Goal: Information Seeking & Learning: Learn about a topic

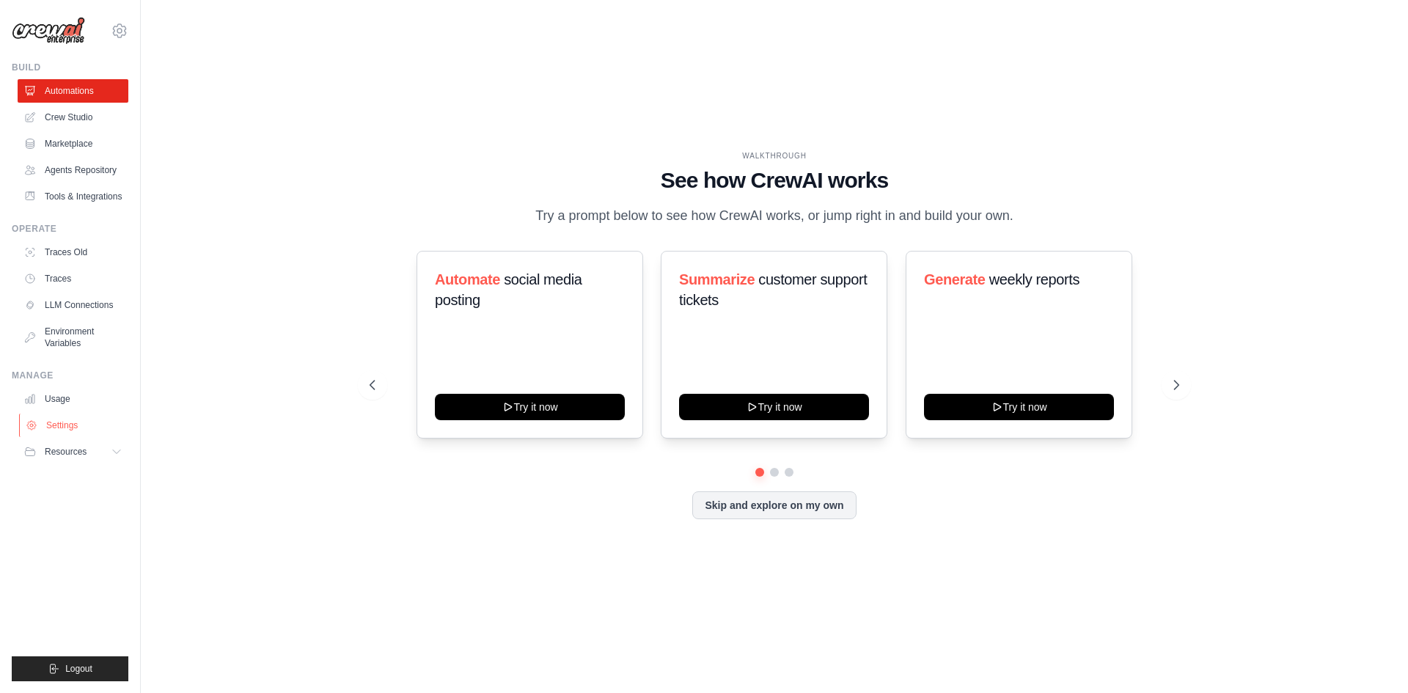
click at [92, 430] on link "Settings" at bounding box center [74, 424] width 111 height 23
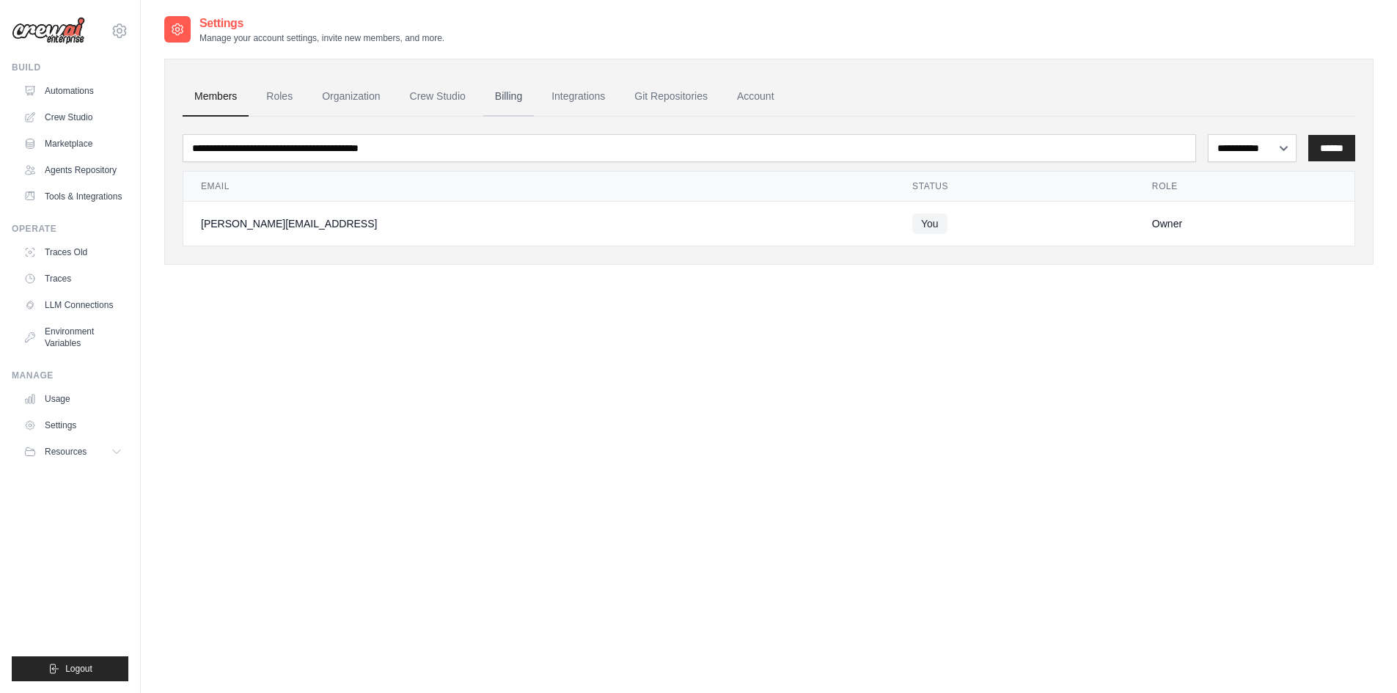
drag, startPoint x: 498, startPoint y: 93, endPoint x: 578, endPoint y: 155, distance: 101.3
click at [499, 93] on link "Billing" at bounding box center [508, 97] width 51 height 40
click at [507, 95] on link "Billing" at bounding box center [508, 97] width 51 height 40
click at [95, 92] on link "Automations" at bounding box center [74, 90] width 111 height 23
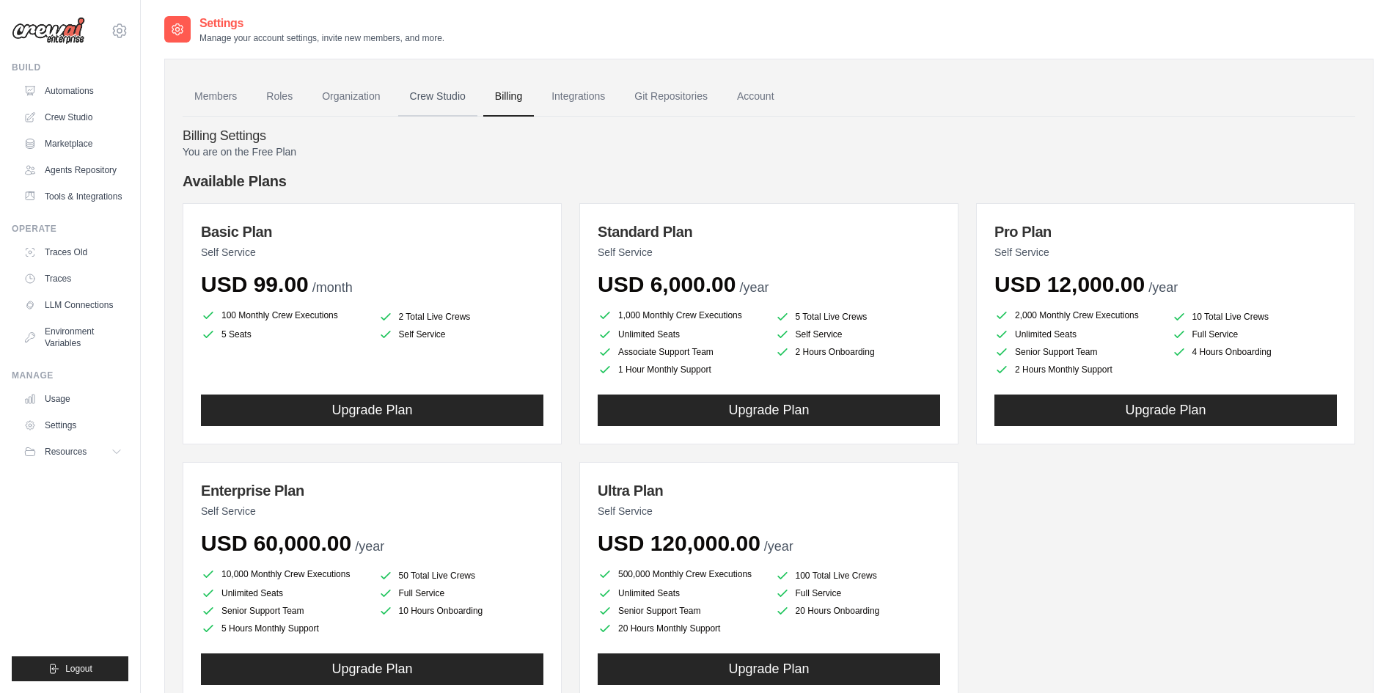
click at [455, 100] on link "Crew Studio" at bounding box center [437, 97] width 79 height 40
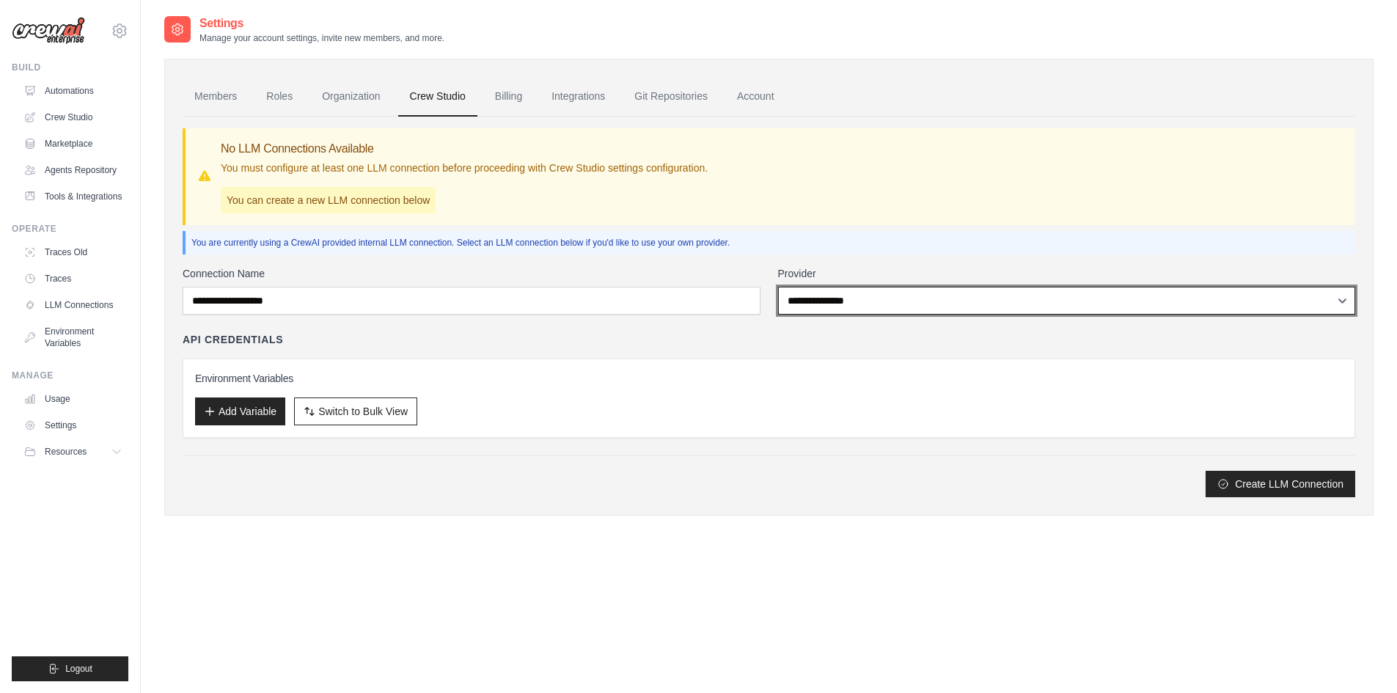
click at [896, 298] on select "**********" at bounding box center [1067, 301] width 578 height 28
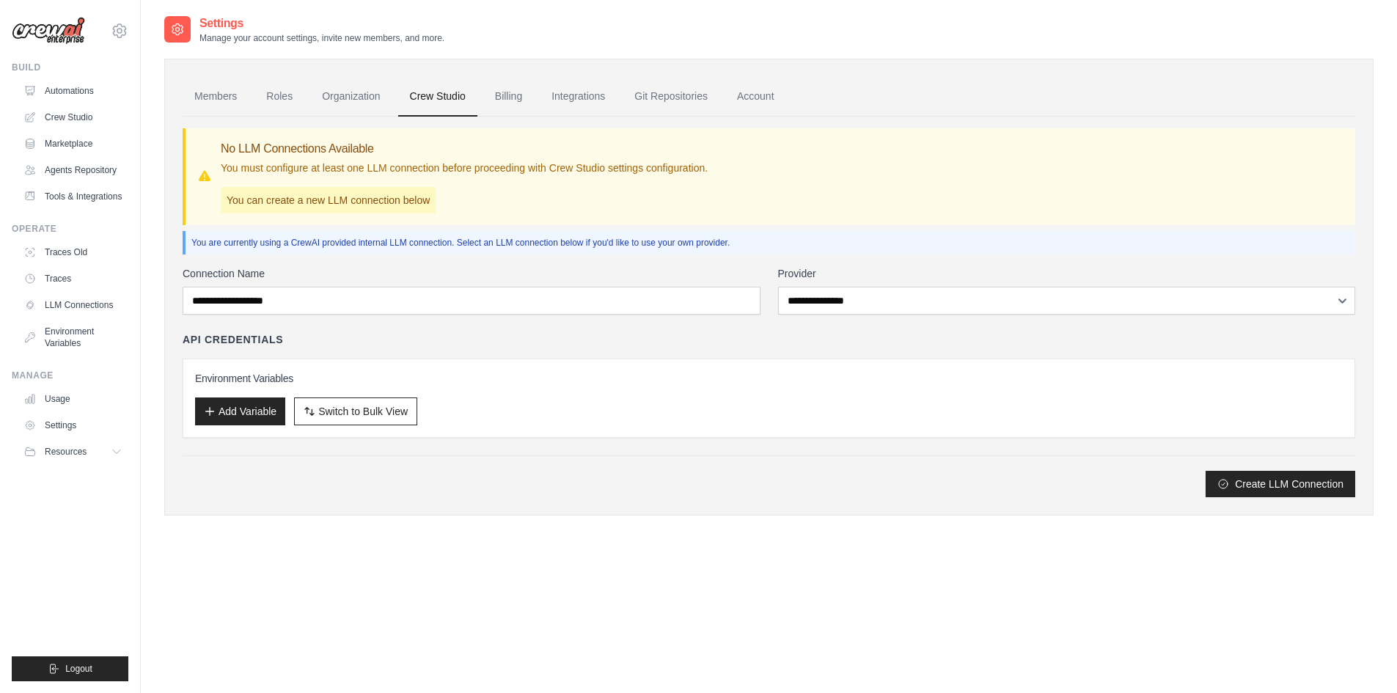
click at [572, 361] on div "Environment Variables Add Variable Switch to Bulk View Switch to Table View" at bounding box center [769, 397] width 1172 height 79
click at [87, 458] on button "Resources" at bounding box center [74, 451] width 111 height 23
drag, startPoint x: 218, startPoint y: 459, endPoint x: 254, endPoint y: 576, distance: 122.7
click at [254, 576] on div "Settings Manage your account settings, invite new members, and more. Members Ro…" at bounding box center [768, 361] width 1209 height 693
click at [92, 463] on button "Resources" at bounding box center [74, 451] width 111 height 23
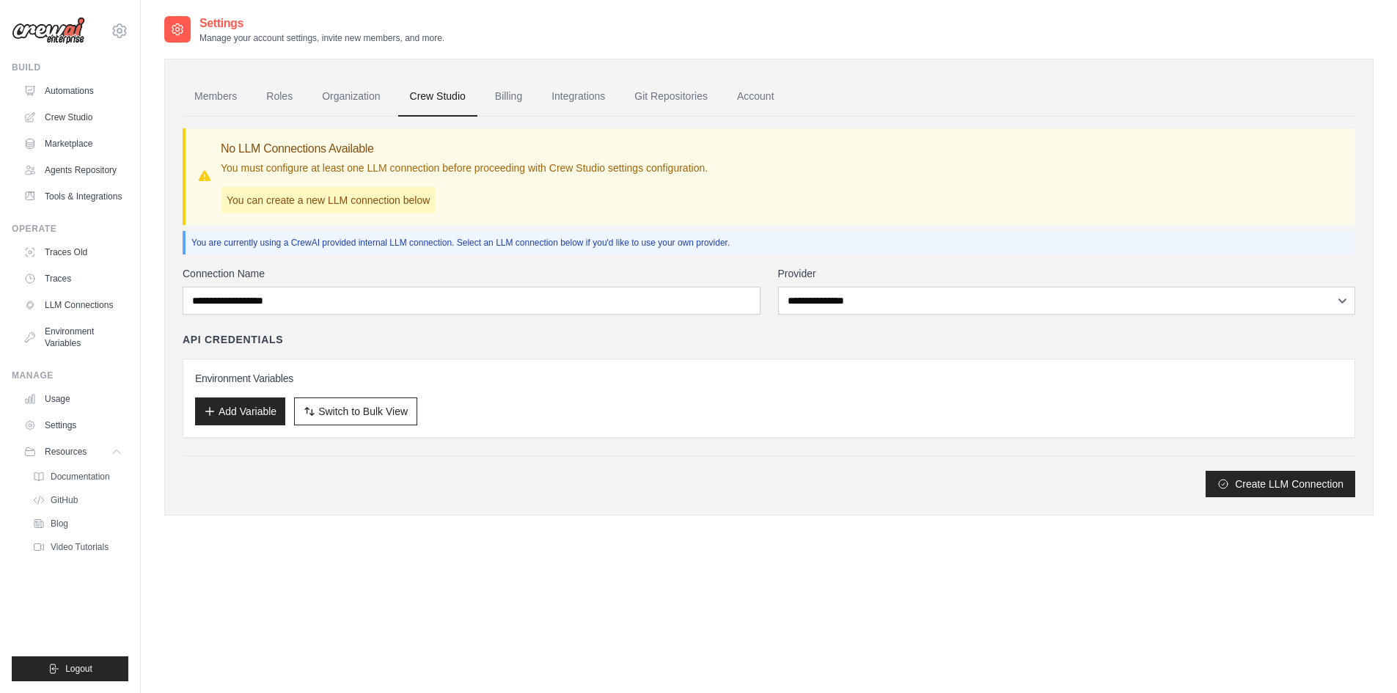
drag, startPoint x: 130, startPoint y: 475, endPoint x: 359, endPoint y: 581, distance: 251.9
click at [359, 581] on div "Settings Manage your account settings, invite new members, and more. Members Ro…" at bounding box center [768, 361] width 1209 height 693
drag, startPoint x: 351, startPoint y: 572, endPoint x: 254, endPoint y: 579, distance: 97.8
click at [254, 579] on div "Settings Manage your account settings, invite new members, and more. Members Ro…" at bounding box center [768, 361] width 1209 height 693
click at [76, 91] on link "Automations" at bounding box center [74, 90] width 111 height 23
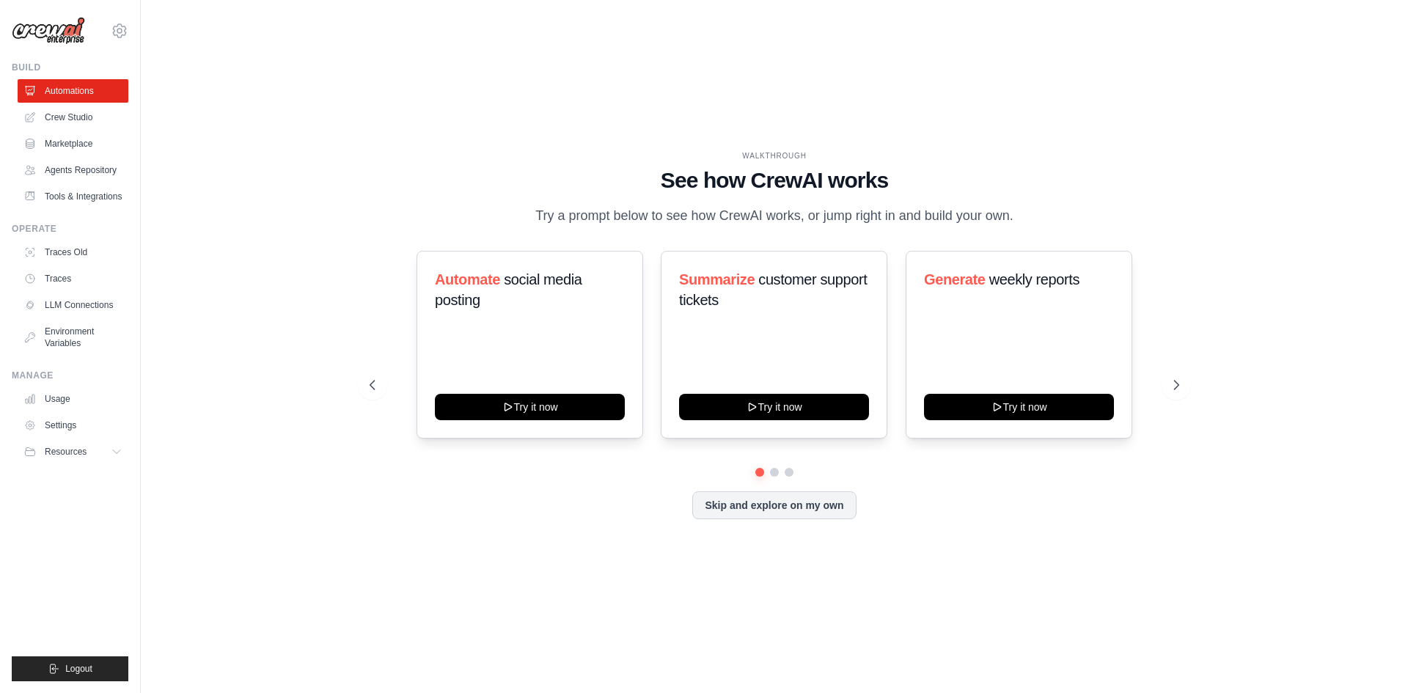
drag, startPoint x: 221, startPoint y: 254, endPoint x: 193, endPoint y: 218, distance: 45.5
click at [193, 218] on div "WALKTHROUGH See how [PERSON_NAME] works Try a prompt below to see how [PERSON_N…" at bounding box center [774, 346] width 1220 height 663
click at [69, 130] on ul "Automations Crew Studio Marketplace Agents Repository Tools & Integrations" at bounding box center [73, 143] width 111 height 129
click at [68, 150] on link "Marketplace" at bounding box center [74, 143] width 111 height 23
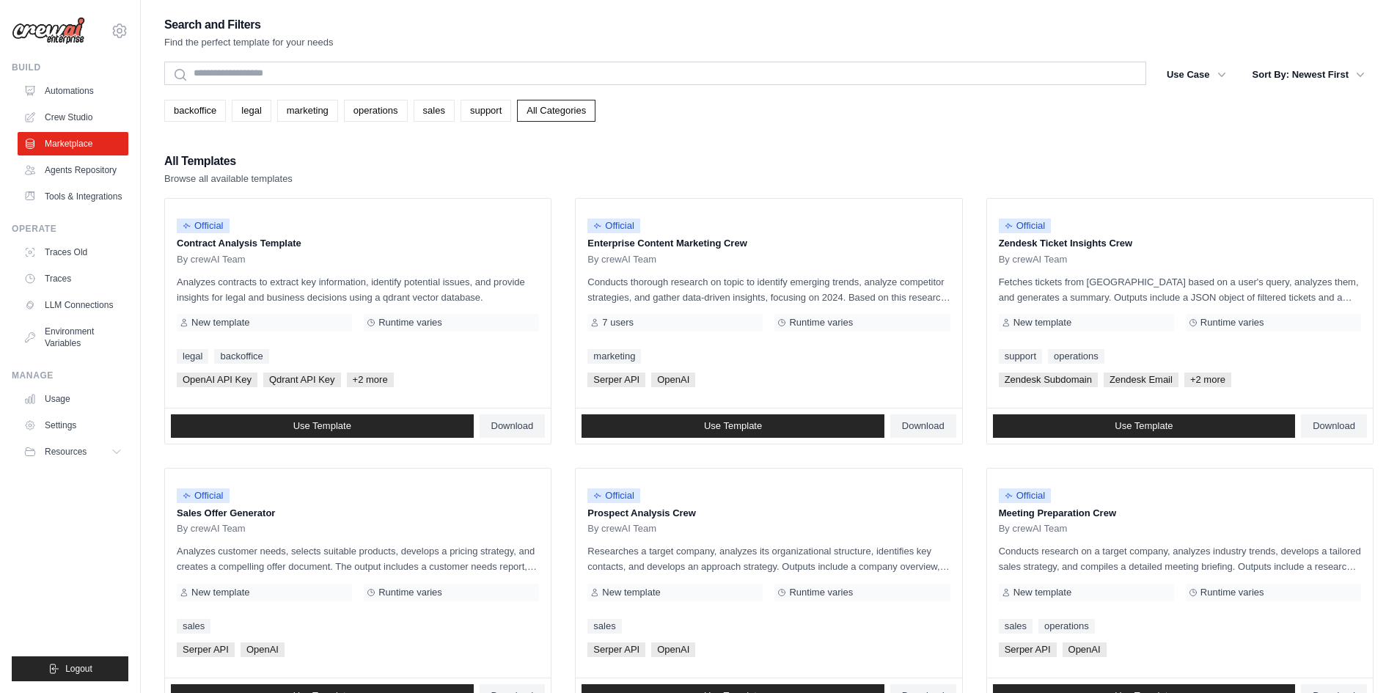
drag, startPoint x: 228, startPoint y: 204, endPoint x: 750, endPoint y: 146, distance: 525.2
click at [750, 146] on div "Search and Filters Find the perfect template for your needs Search Use Case bac…" at bounding box center [768, 670] width 1209 height 1311
drag, startPoint x: 750, startPoint y: 146, endPoint x: 640, endPoint y: 122, distance: 112.4
click at [640, 122] on div "Search and Filters Find the perfect template for your needs Search Use Case bac…" at bounding box center [768, 670] width 1209 height 1311
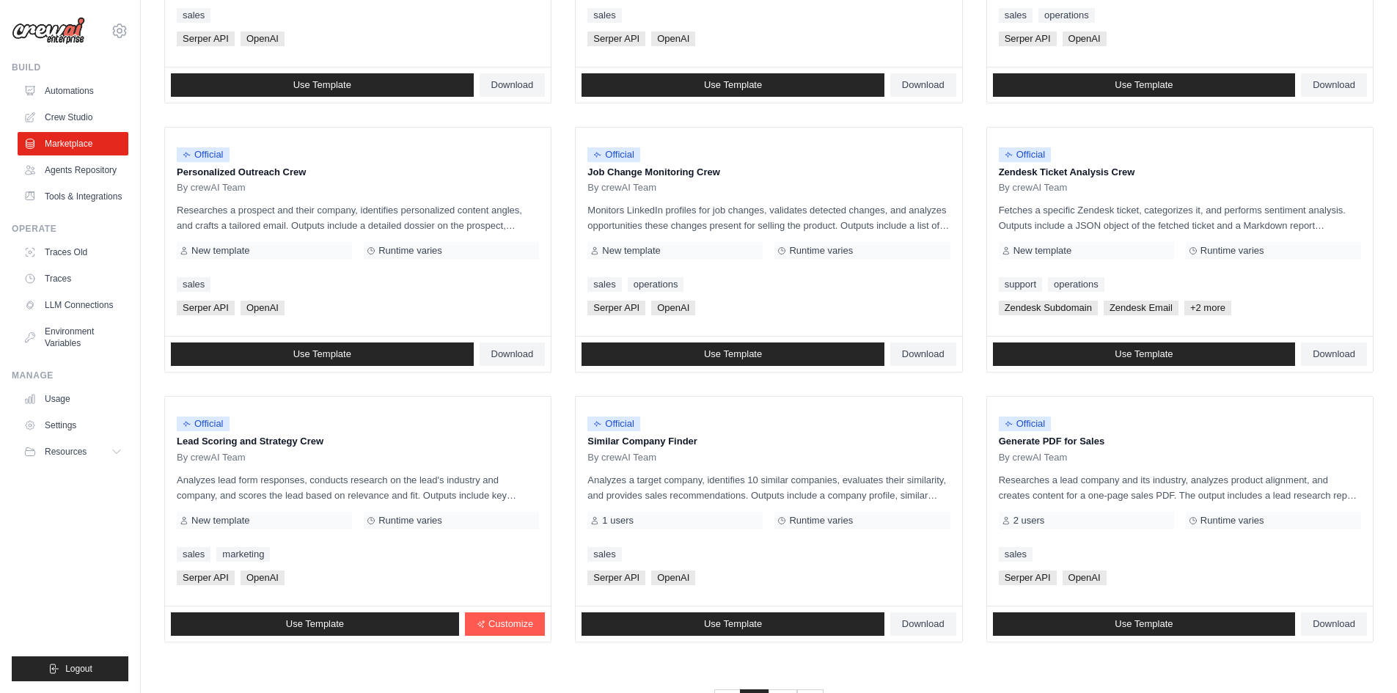
scroll to position [666, 0]
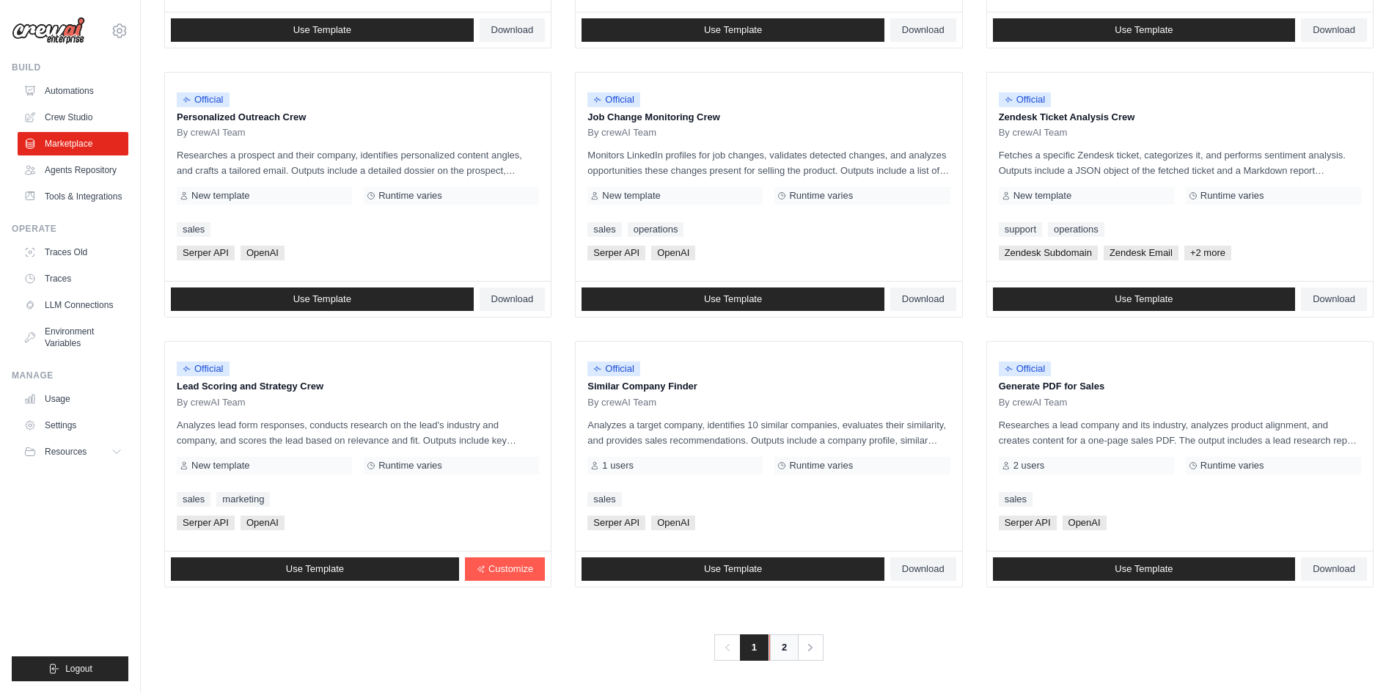
click at [790, 647] on link "2" at bounding box center [783, 647] width 29 height 26
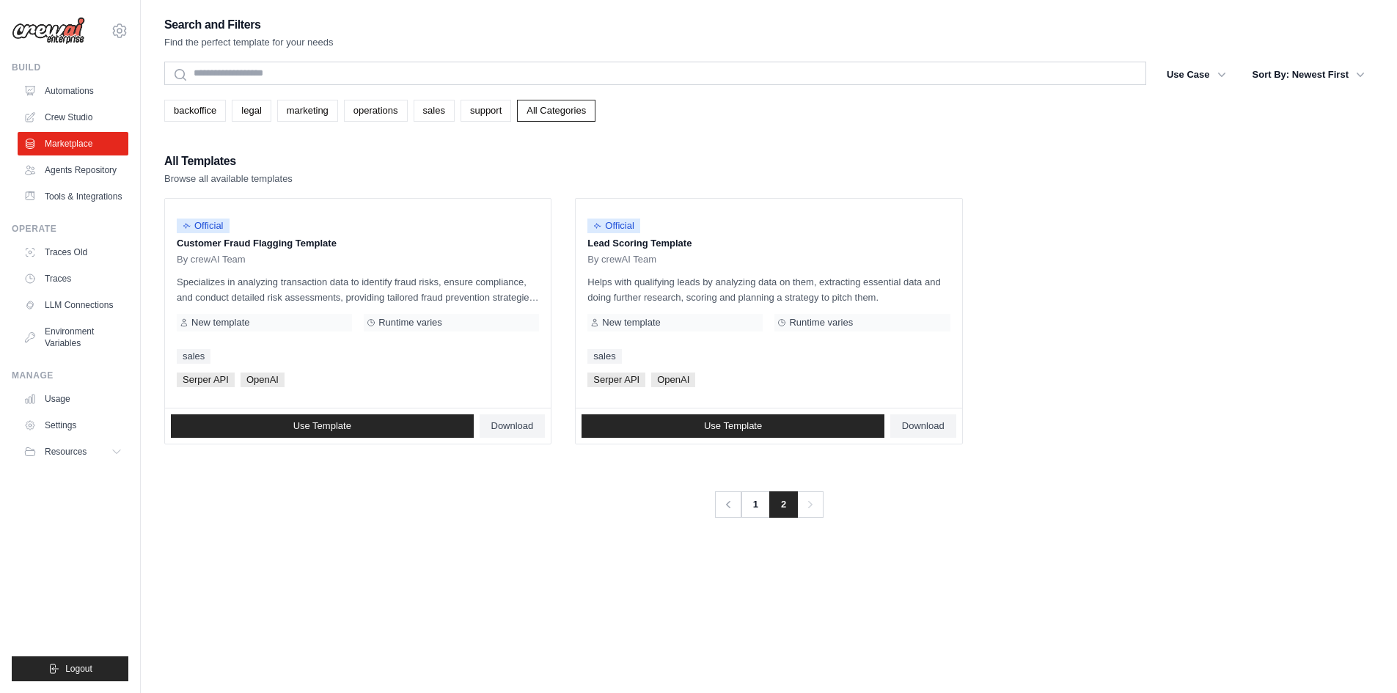
drag, startPoint x: 907, startPoint y: 603, endPoint x: 665, endPoint y: 603, distance: 241.9
click at [665, 603] on div "Search and Filters Find the perfect template for your needs Search Use Case bac…" at bounding box center [768, 361] width 1209 height 693
drag, startPoint x: 695, startPoint y: 592, endPoint x: 565, endPoint y: 592, distance: 129.8
click at [565, 592] on div "Search and Filters Find the perfect template for your needs Search Use Case bac…" at bounding box center [768, 361] width 1209 height 693
click at [484, 113] on link "support" at bounding box center [485, 111] width 51 height 22
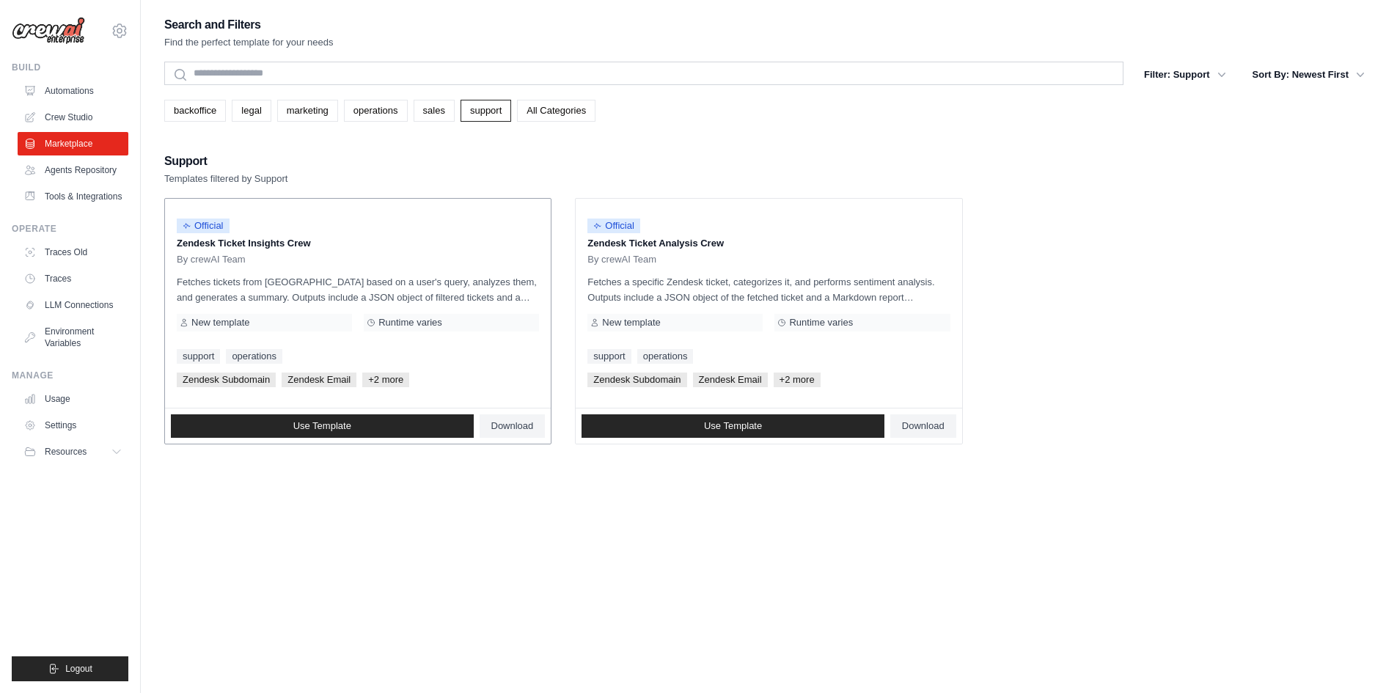
drag, startPoint x: 691, startPoint y: 251, endPoint x: 523, endPoint y: 206, distance: 173.9
click at [523, 206] on div "Official Zendesk Ticket Insights Crew By crewAI Team Fetches tickets from [GEOG…" at bounding box center [358, 303] width 386 height 209
drag, startPoint x: 1128, startPoint y: 373, endPoint x: 1019, endPoint y: 540, distance: 199.1
click at [1019, 540] on div "Search and Filters Find the perfect template for your needs Search Filter: Supp…" at bounding box center [768, 361] width 1209 height 693
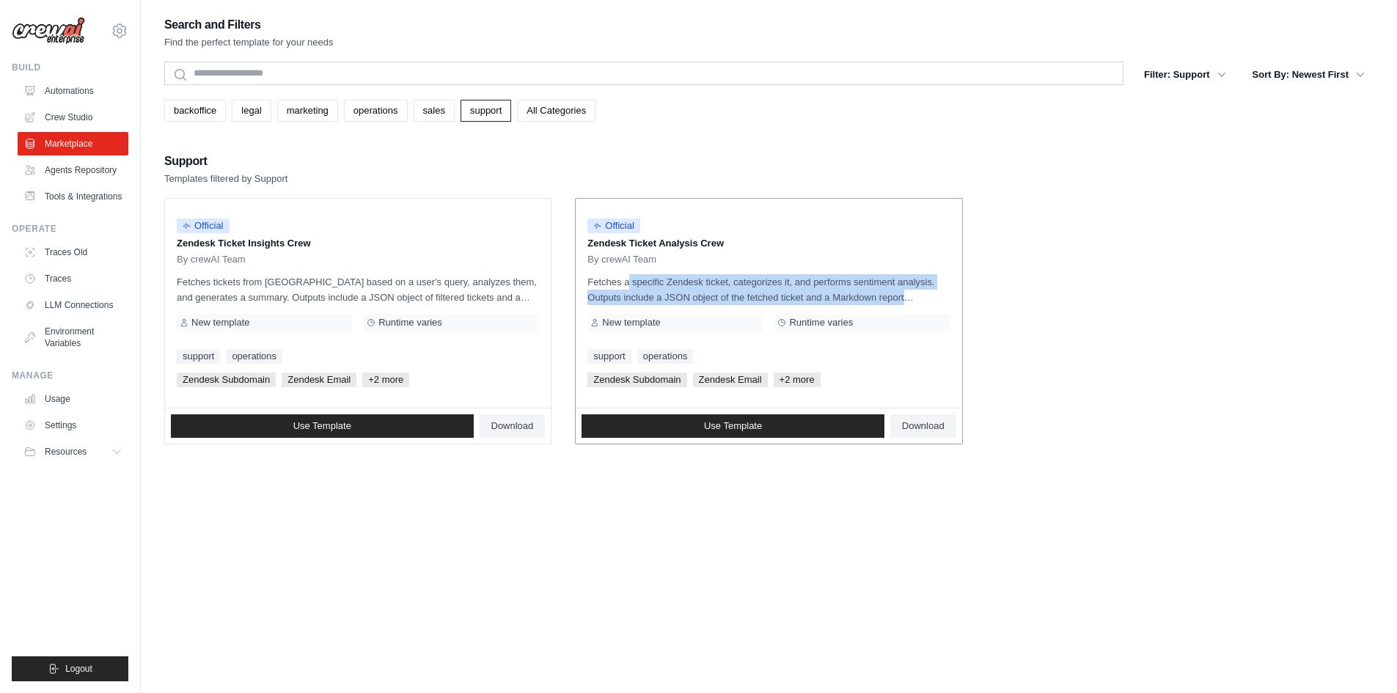
drag, startPoint x: 932, startPoint y: 301, endPoint x: 582, endPoint y: 268, distance: 351.2
click at [582, 268] on div "Official Zendesk Ticket Analysis Crew By crewAI Team Fetches a specific Zendesk…" at bounding box center [768, 303] width 386 height 209
click at [719, 276] on p "Fetches a specific Zendesk ticket, categorizes it, and performs sentiment analy…" at bounding box center [768, 289] width 362 height 31
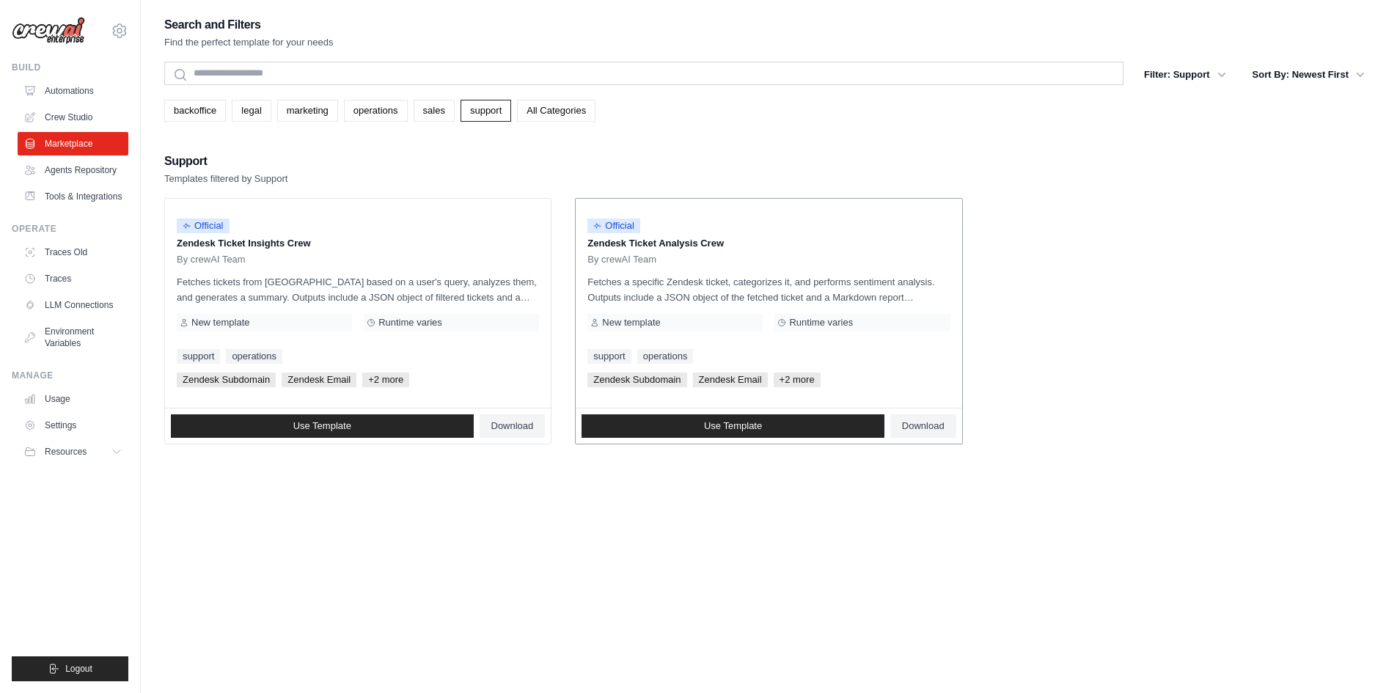
click at [725, 297] on p "Fetches a specific Zendesk ticket, categorizes it, and performs sentiment analy…" at bounding box center [768, 289] width 362 height 31
click at [725, 295] on p "Fetches a specific Zendesk ticket, categorizes it, and performs sentiment analy…" at bounding box center [768, 289] width 362 height 31
click at [725, 293] on p "Fetches a specific Zendesk ticket, categorizes it, and performs sentiment analy…" at bounding box center [768, 289] width 362 height 31
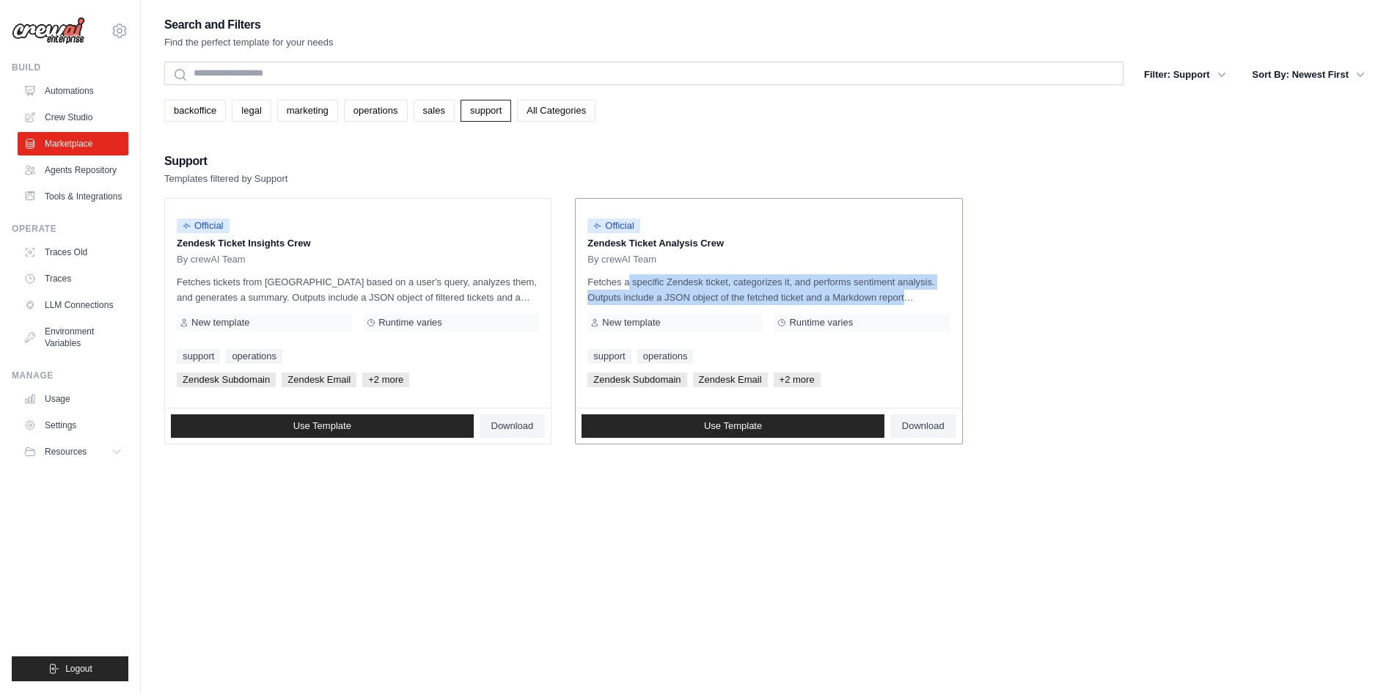
click at [725, 293] on p "Fetches a specific Zendesk ticket, categorizes it, and performs sentiment analy…" at bounding box center [768, 289] width 362 height 31
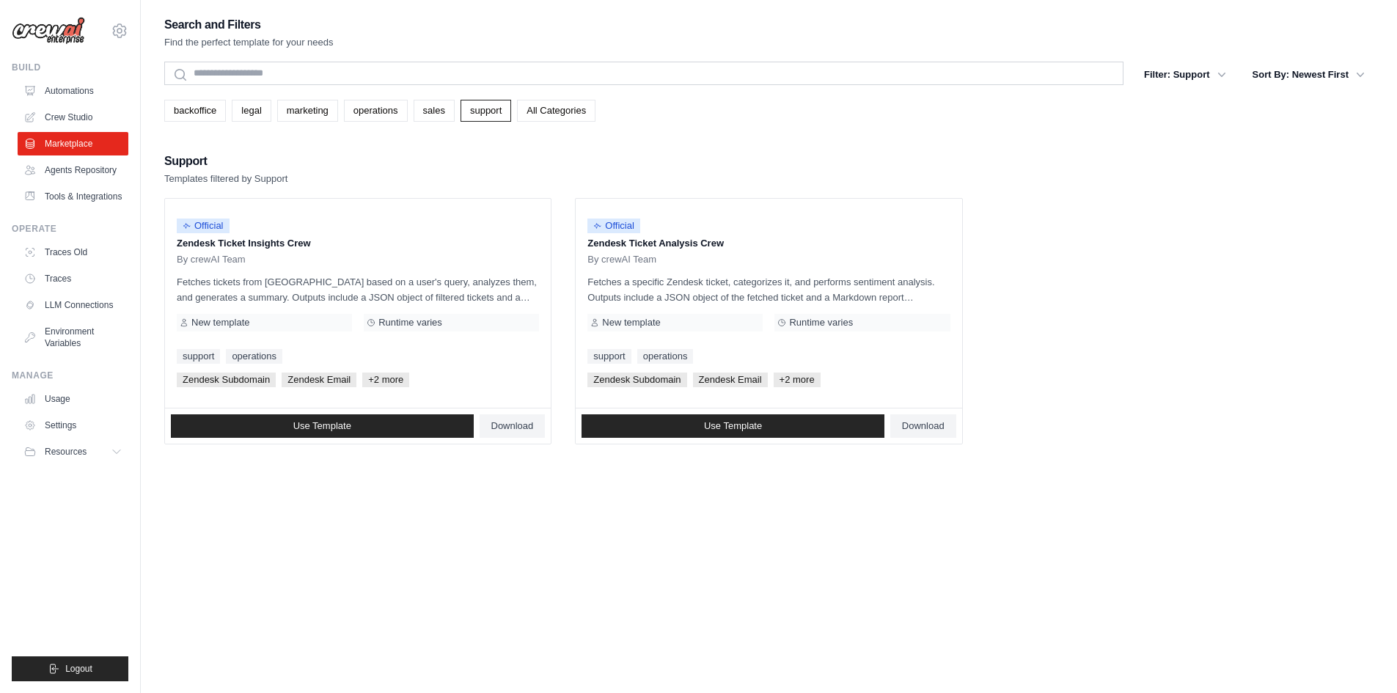
click at [1149, 305] on ul "Official Zendesk Ticket Insights Crew By crewAI Team Fetches tickets from [GEOG…" at bounding box center [768, 321] width 1209 height 246
